Goal: Transaction & Acquisition: Purchase product/service

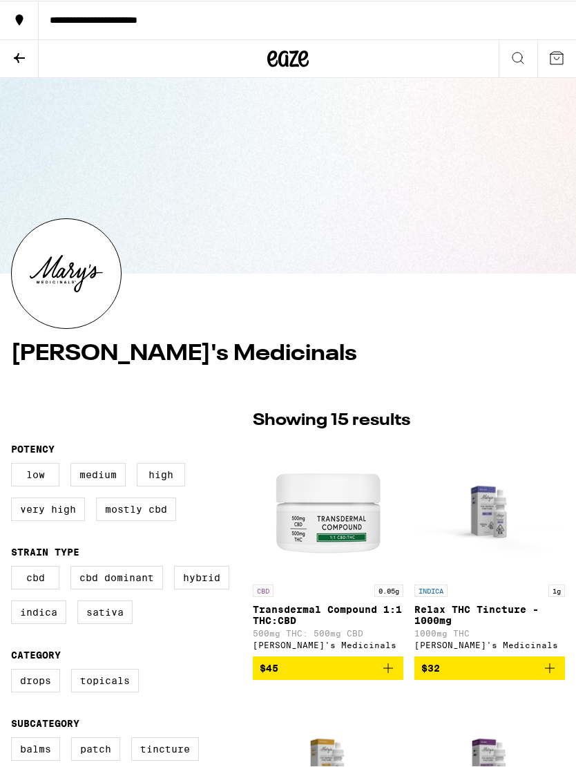
scroll to position [3, 0]
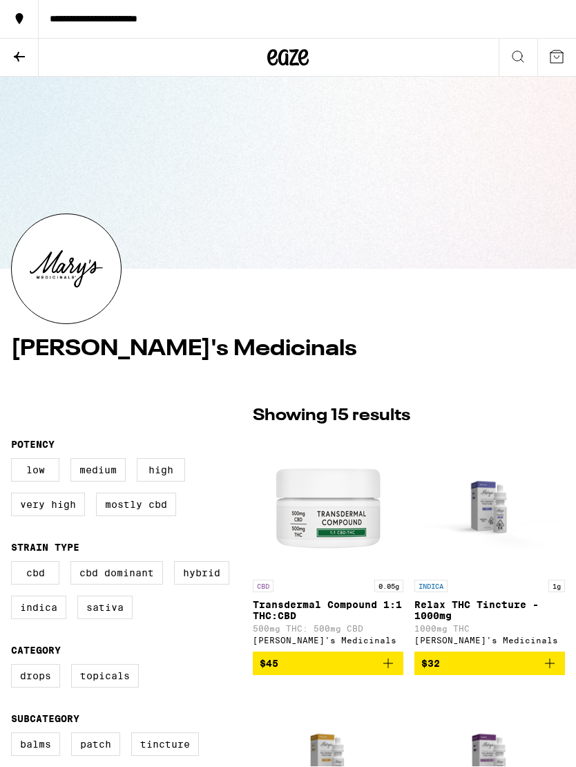
click at [511, 61] on icon at bounding box center [518, 57] width 17 height 17
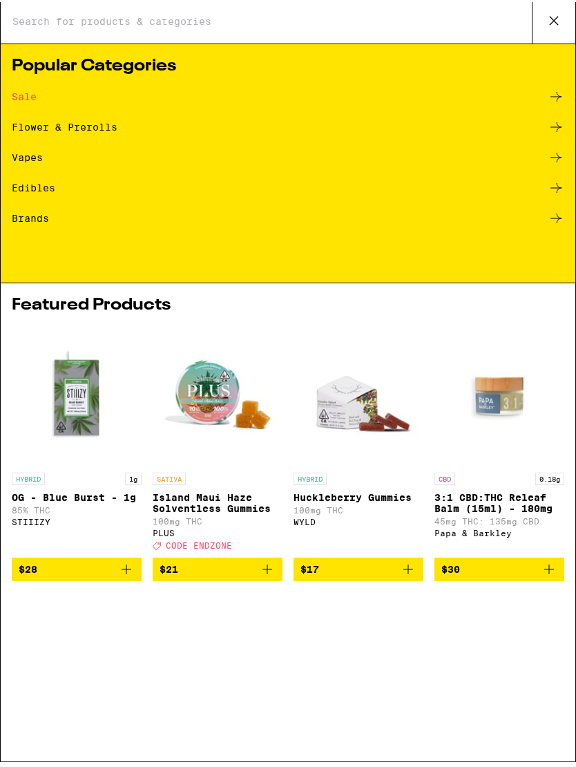
click at [127, 23] on input "Search for Products" at bounding box center [272, 23] width 520 height 12
click at [42, 194] on div "Edibles" at bounding box center [288, 189] width 553 height 17
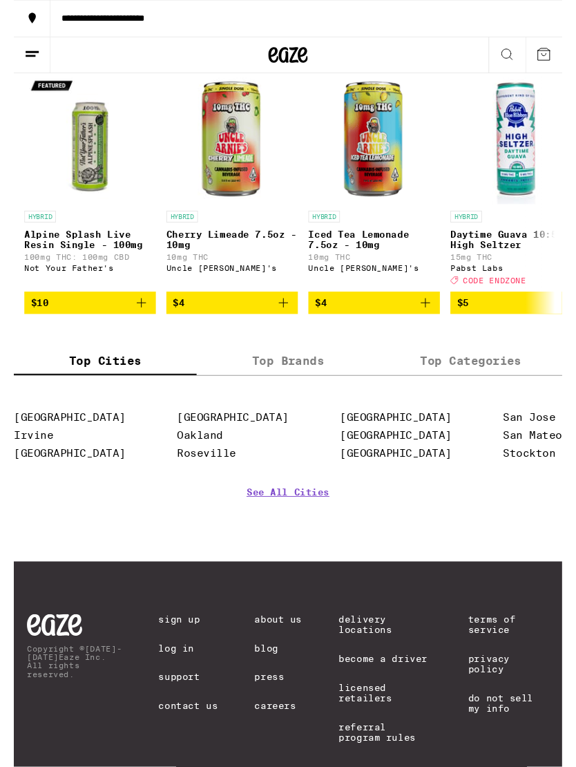
scroll to position [804, 0]
click at [377, 445] on link "[GEOGRAPHIC_DATA]" at bounding box center [401, 438] width 117 height 13
